Goal: Find specific page/section: Find specific page/section

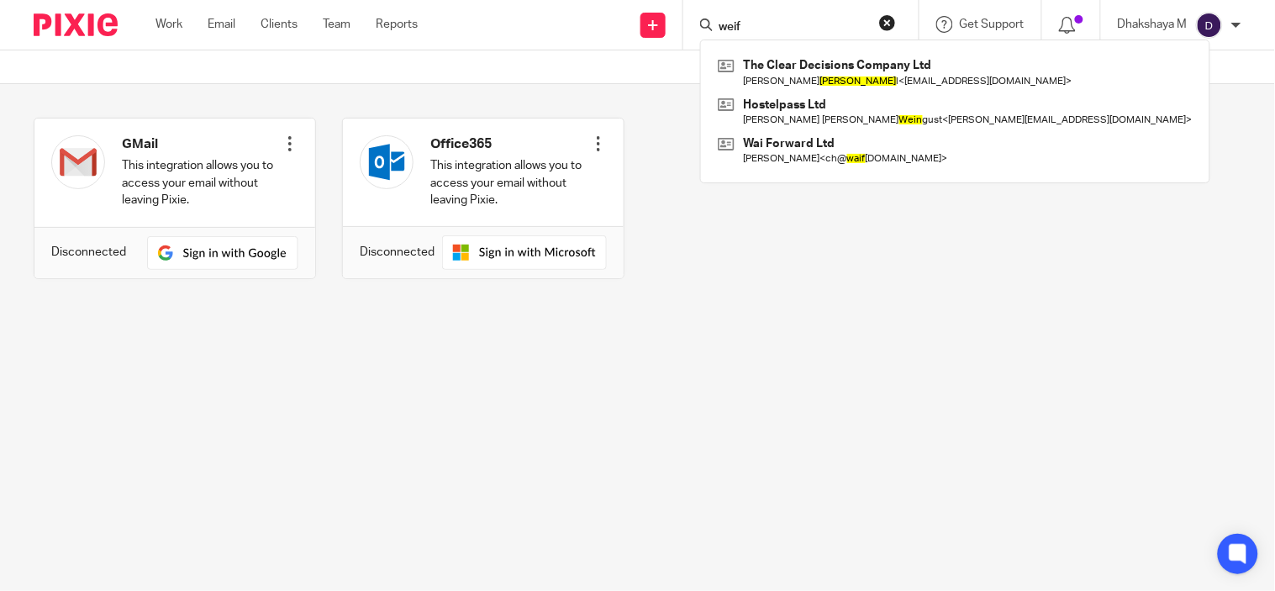
click at [771, 35] on div "weif The Clear Decisions Company Ltd Maximilian Johannes Weid l < max@clear-dec…" at bounding box center [800, 25] width 235 height 50
click at [760, 23] on input "weif" at bounding box center [792, 27] width 151 height 15
click at [760, 26] on input "weif" at bounding box center [792, 27] width 151 height 15
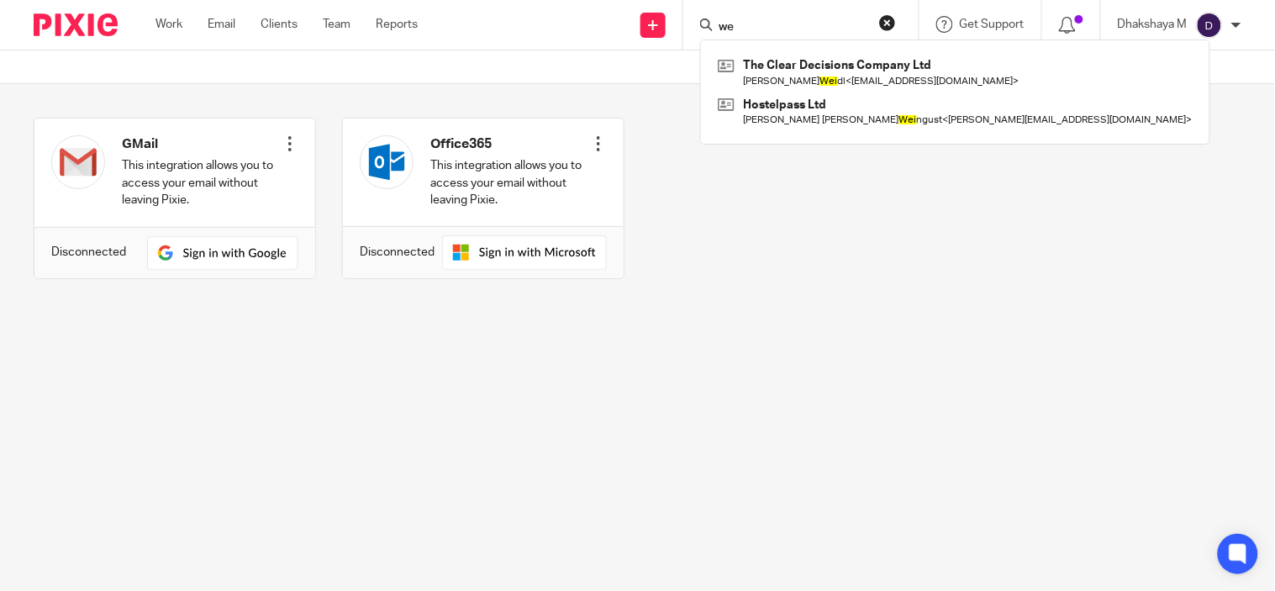
type input "w"
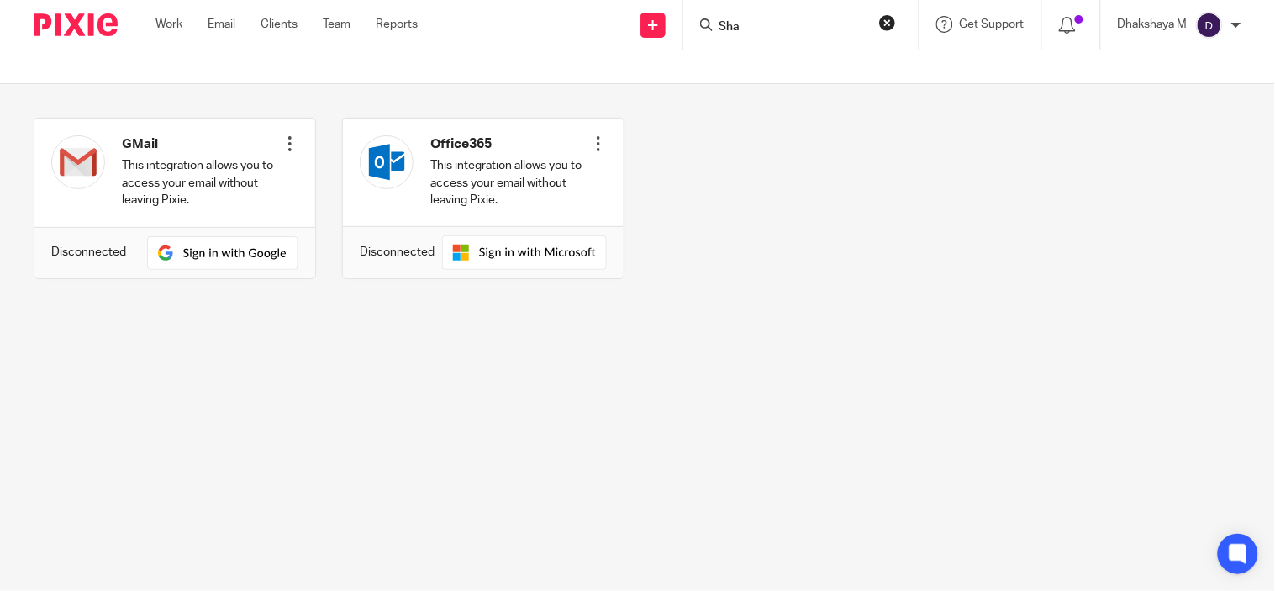
type input "Shan"
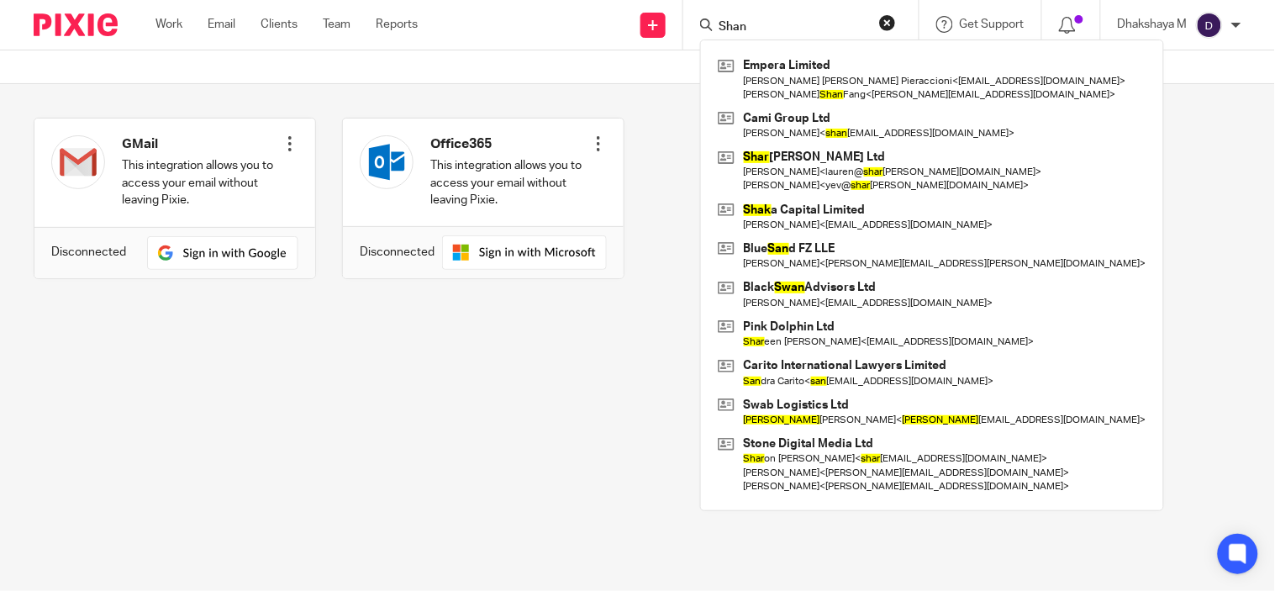
drag, startPoint x: 760, startPoint y: 30, endPoint x: 637, endPoint y: 29, distance: 122.7
click at [639, 29] on div "Send new email Create task Add client Shan Empera Limited Maria Flavia Pieracci…" at bounding box center [859, 25] width 832 height 50
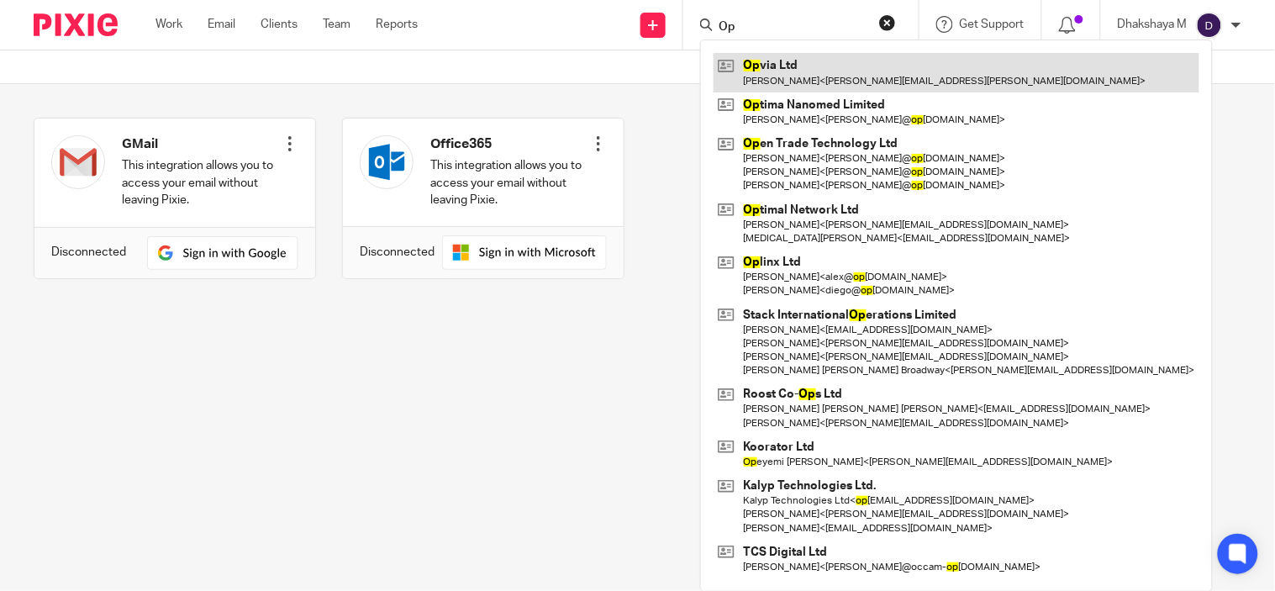
type input "Op"
click at [753, 67] on link at bounding box center [956, 72] width 486 height 39
